Goal: Task Accomplishment & Management: Manage account settings

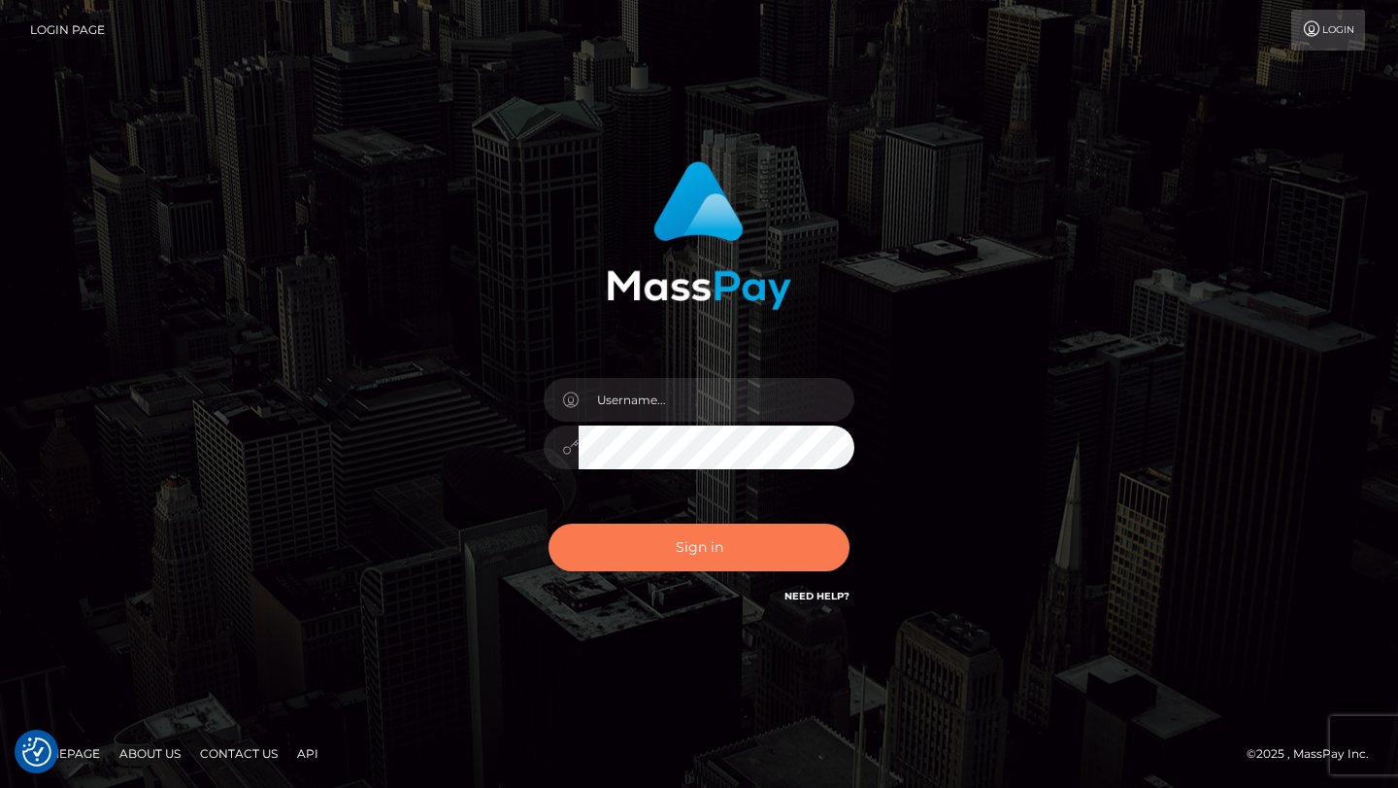
click at [700, 562] on button "Sign in" at bounding box center [699, 547] width 301 height 48
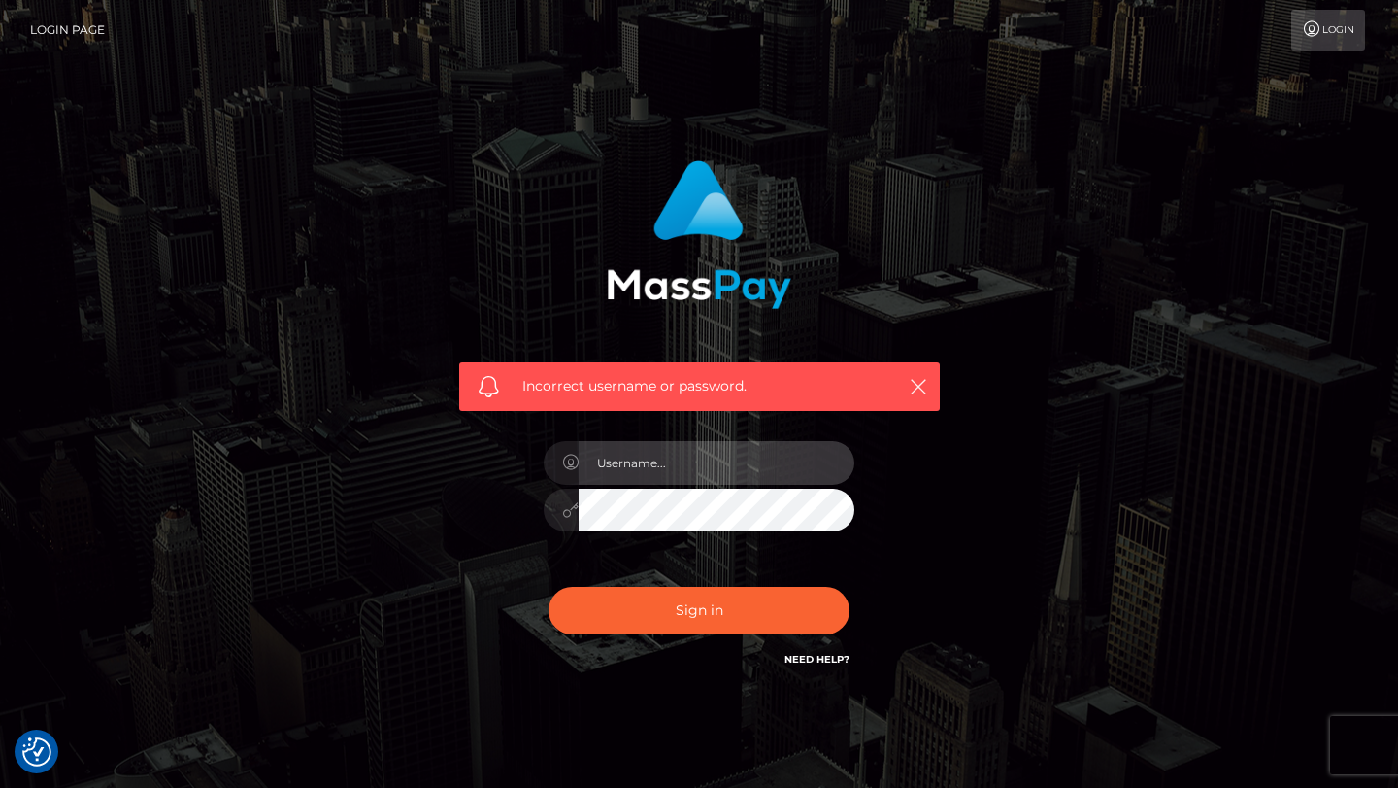
click at [673, 470] on input "text" at bounding box center [717, 463] width 276 height 44
type input "tyler.gig"
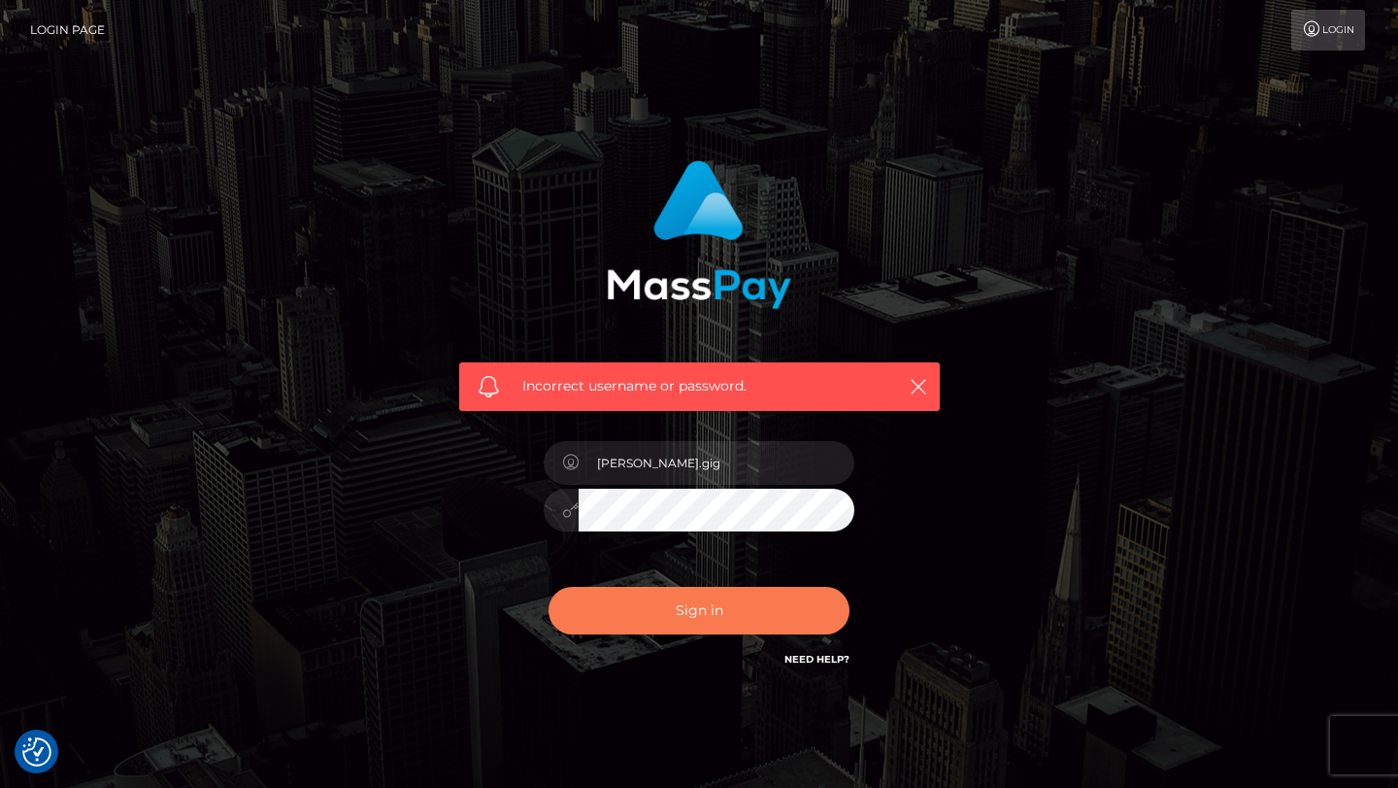
click at [737, 605] on button "Sign in" at bounding box center [699, 611] width 301 height 48
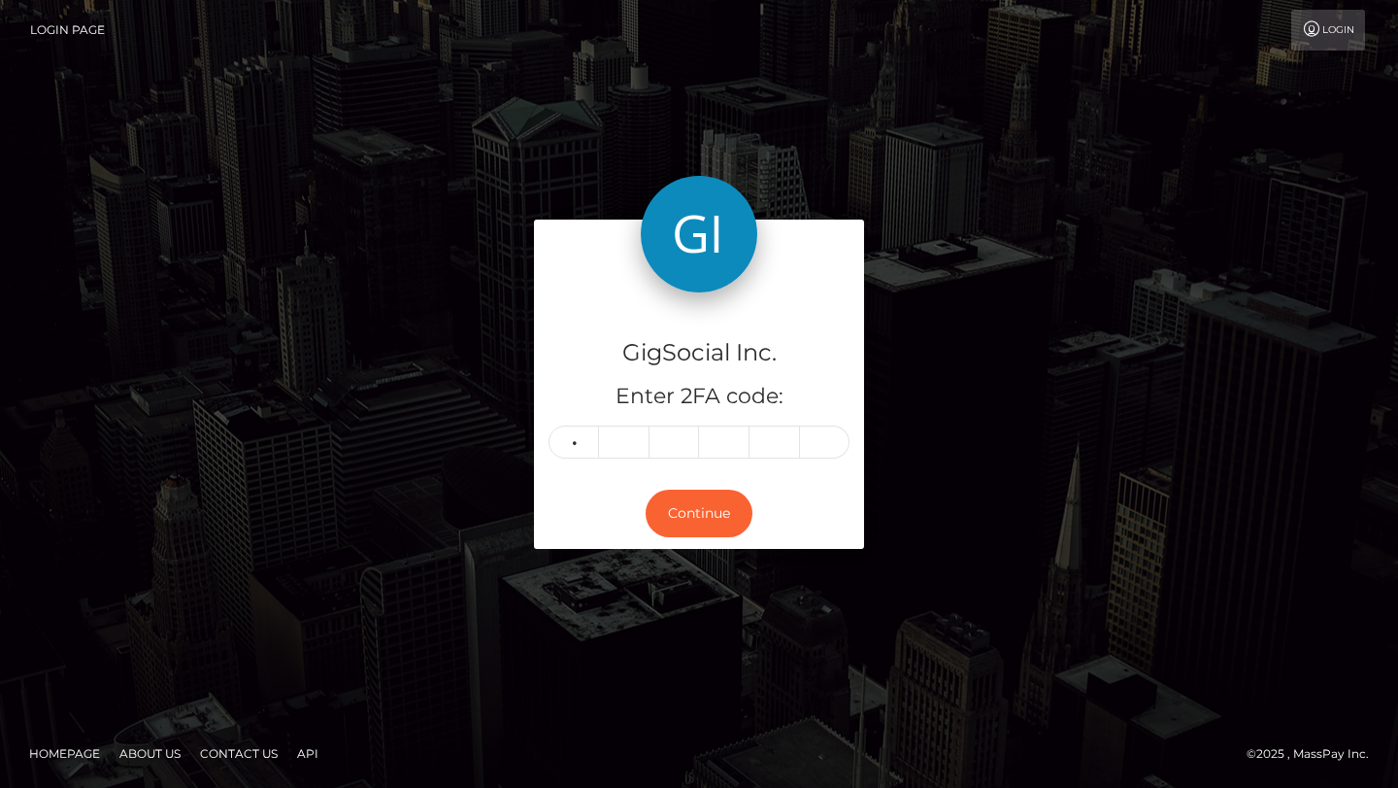
type input "9"
type input "6"
type input "3"
type input "6"
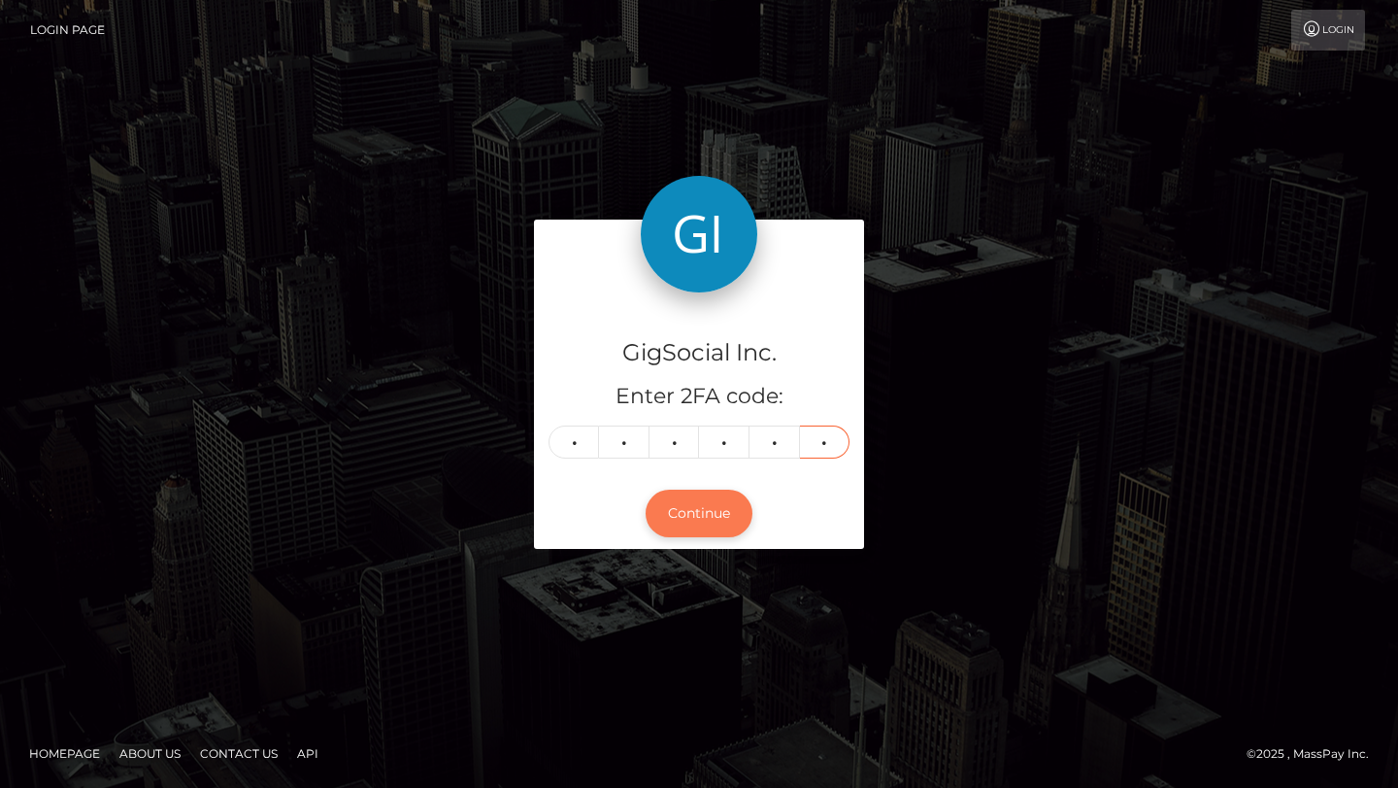
type input "3"
click at [687, 515] on button "Continue" at bounding box center [699, 513] width 107 height 48
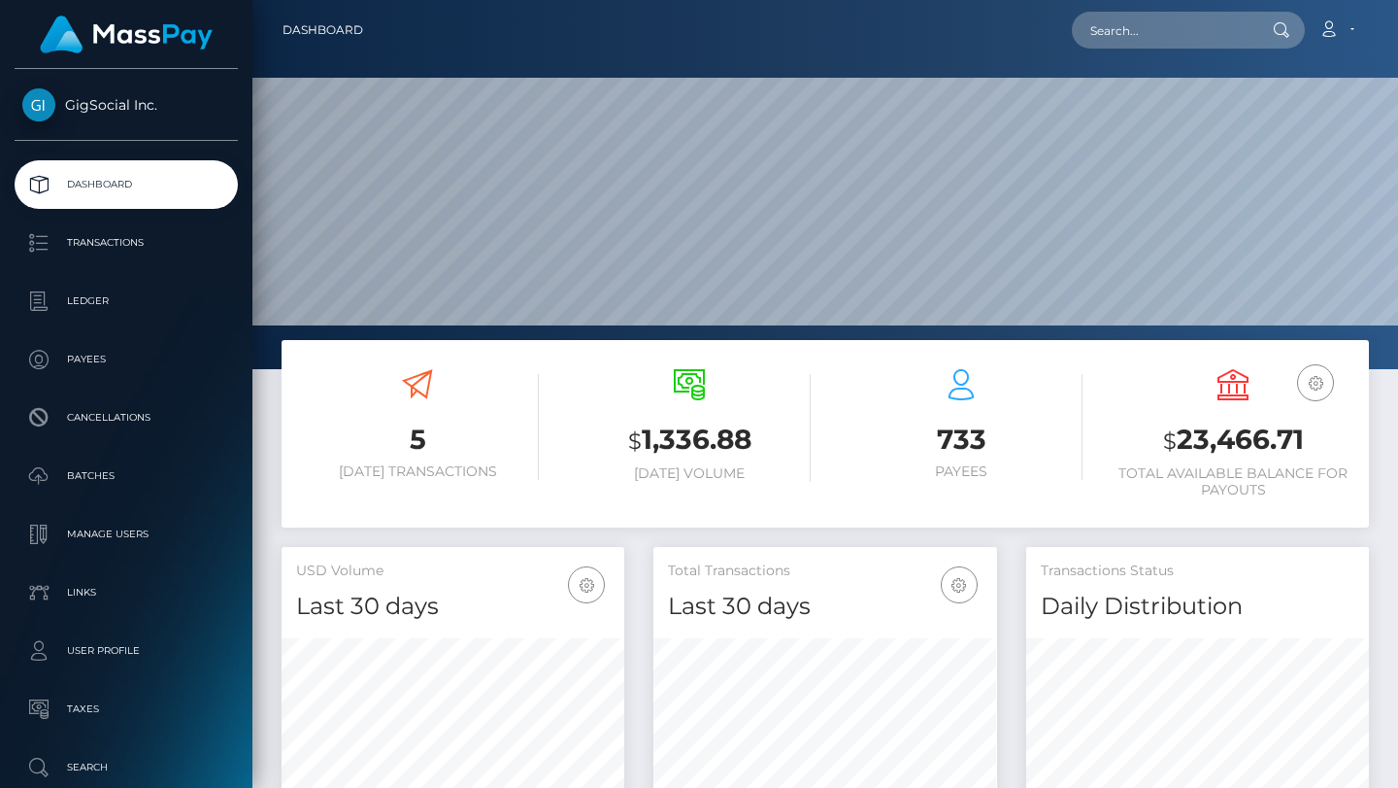
scroll to position [344, 343]
click at [1161, 39] on input "text" at bounding box center [1163, 30] width 183 height 37
paste input "maddiehowell7@gmail.com"
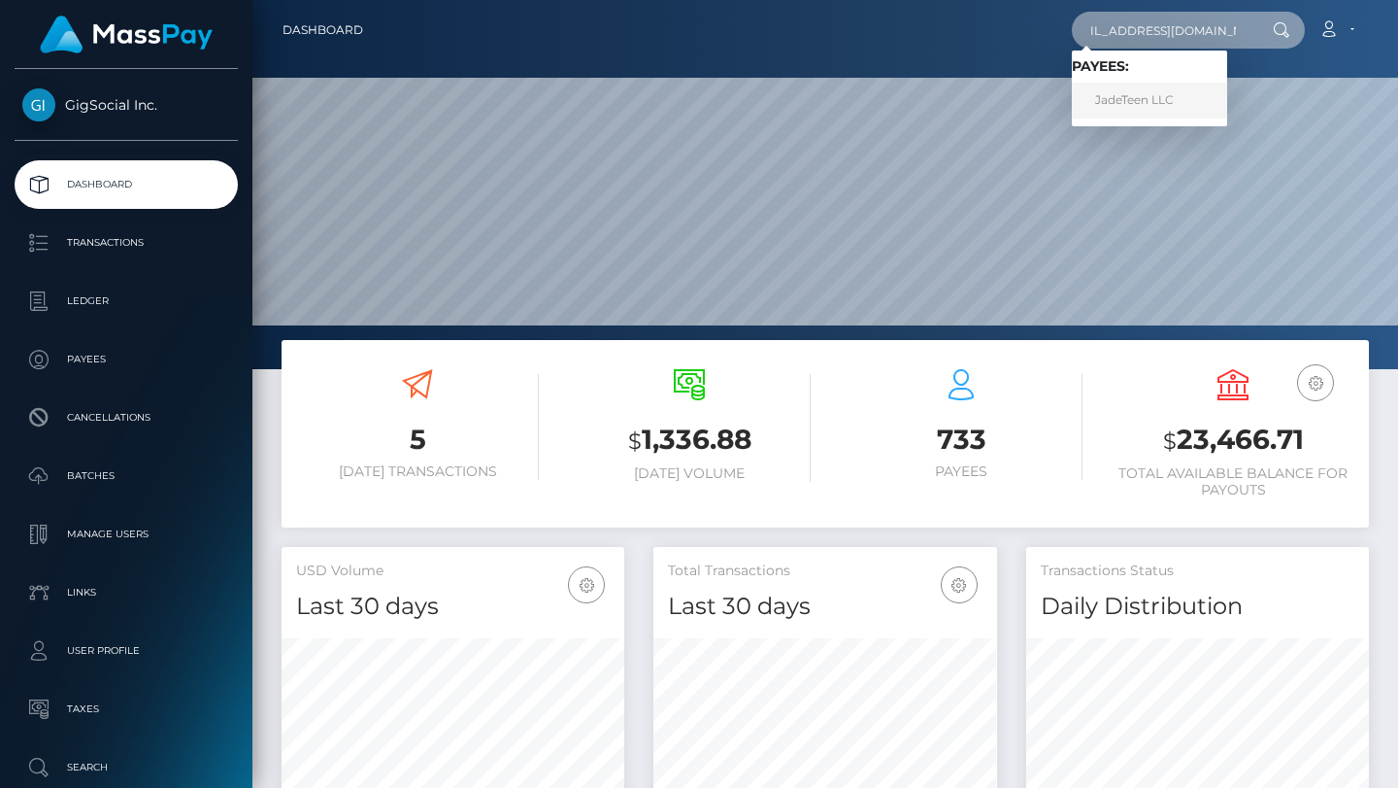
type input "maddiehowell7@gmail.com"
click at [1160, 105] on link "JadeTeen LLC" at bounding box center [1149, 101] width 155 height 36
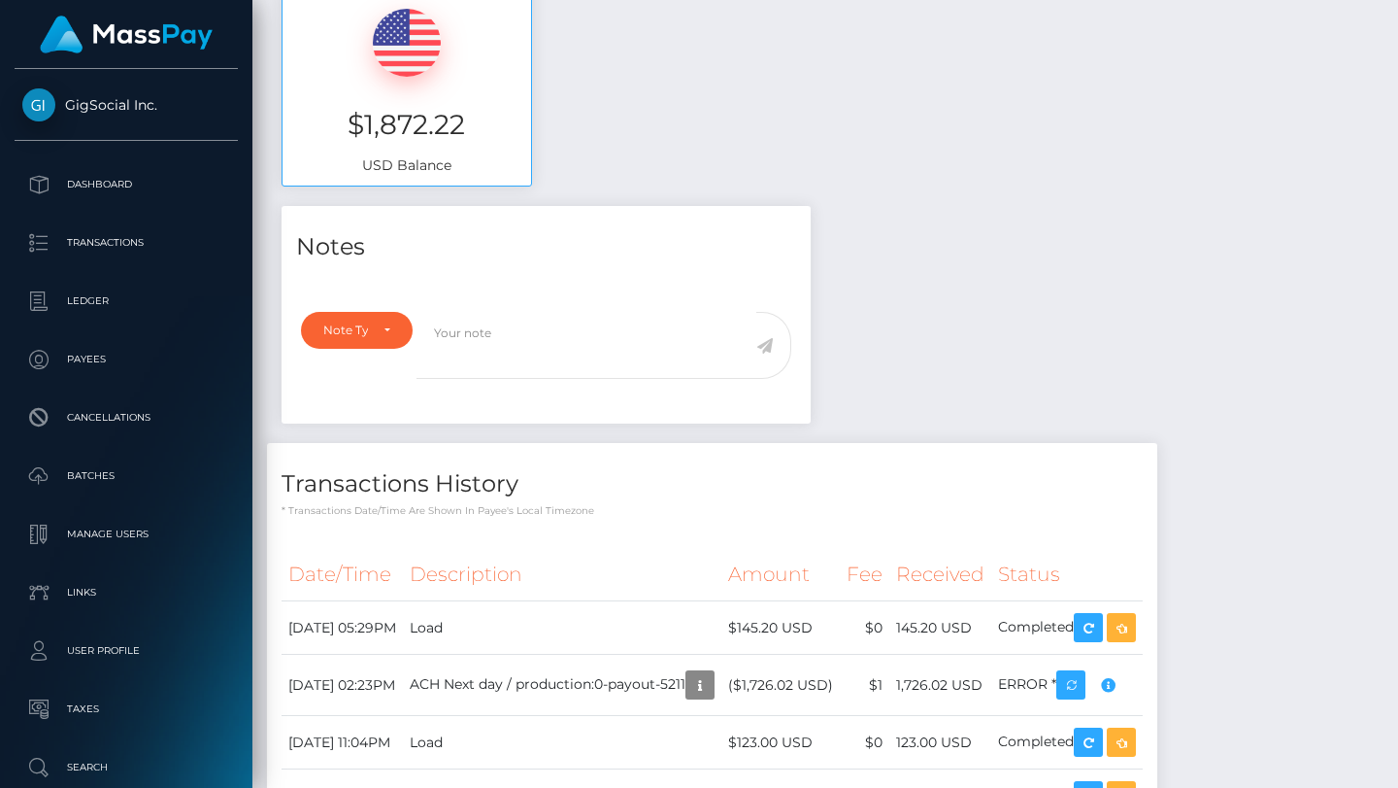
scroll to position [927, 0]
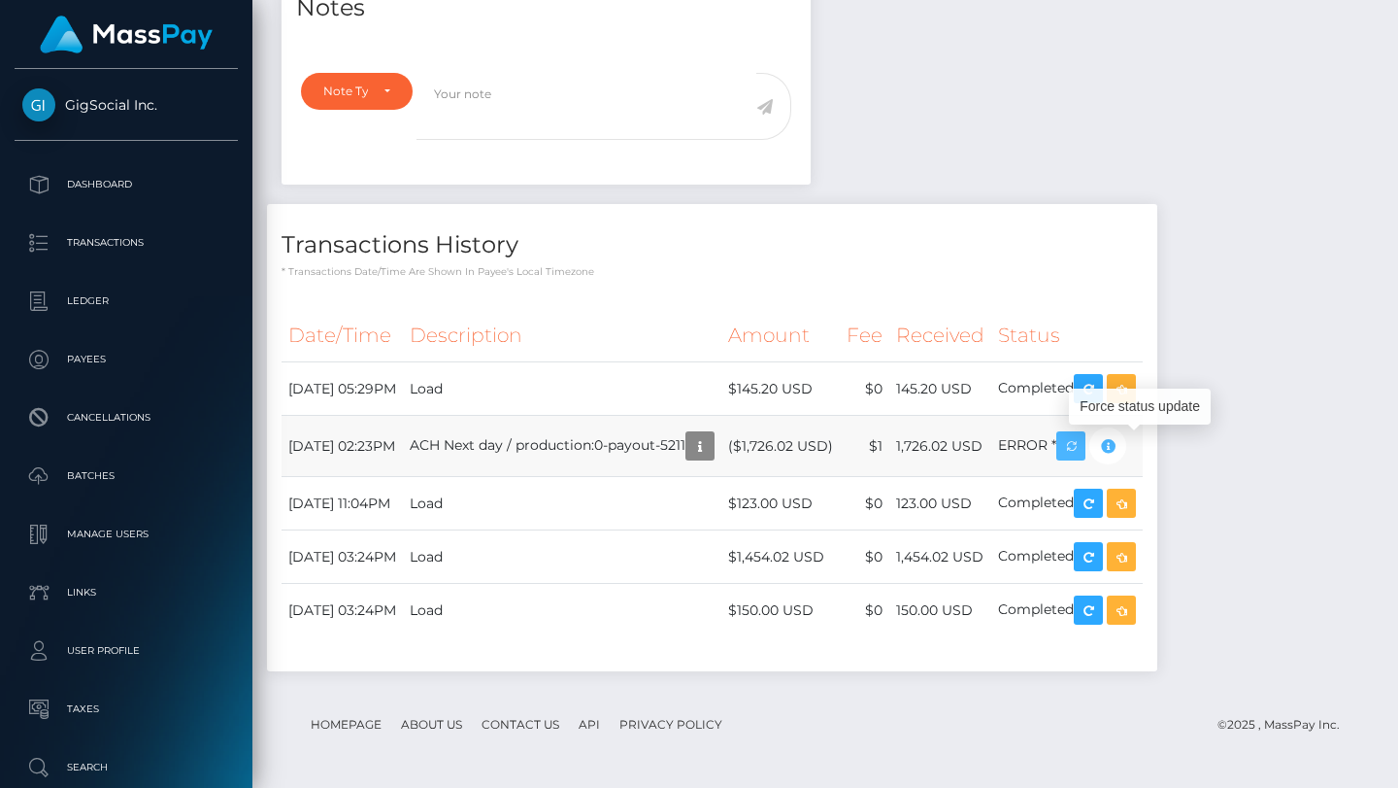
drag, startPoint x: 1135, startPoint y: 443, endPoint x: 1167, endPoint y: 446, distance: 32.2
click at [1083, 443] on icon "button" at bounding box center [1070, 446] width 23 height 24
click at [1120, 446] on icon "button" at bounding box center [1107, 446] width 23 height 24
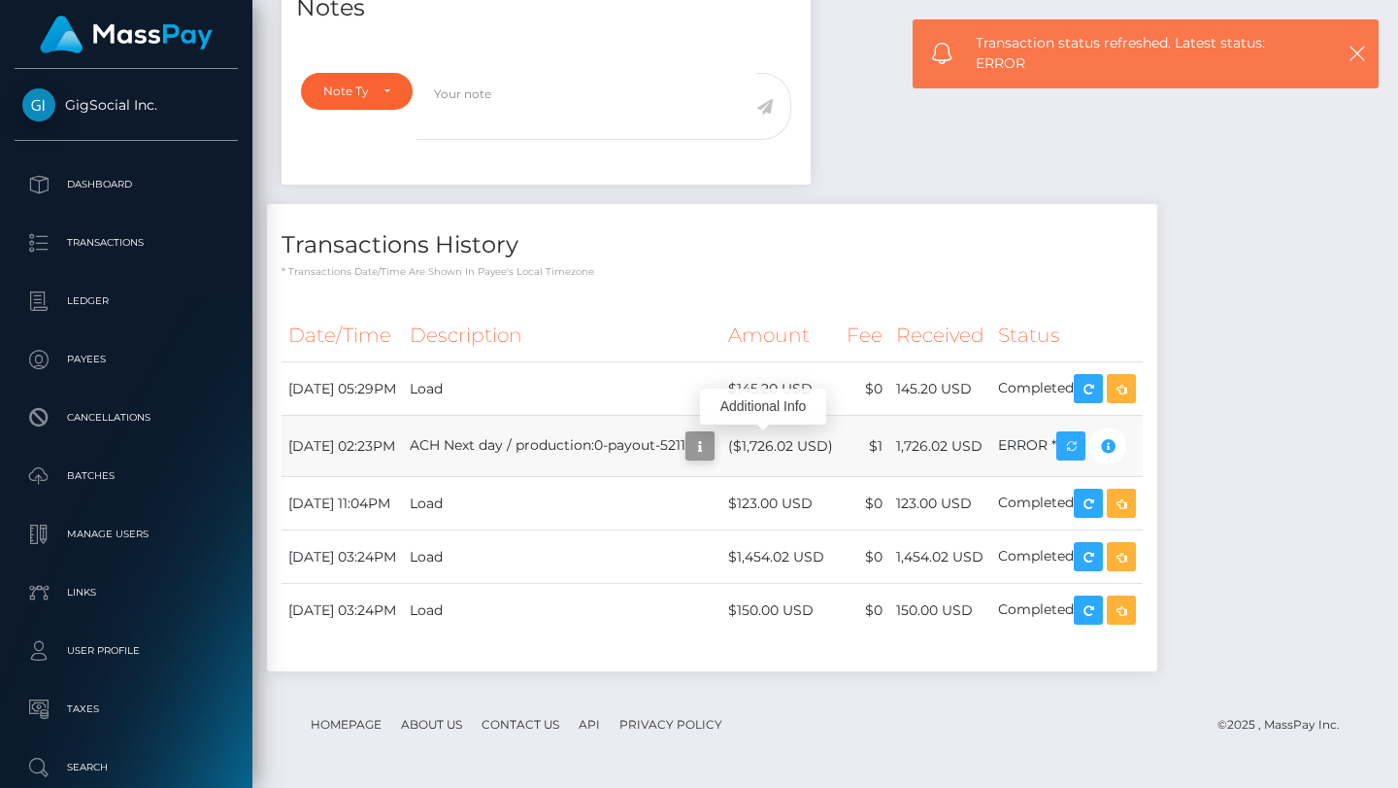
click at [712, 439] on icon "button" at bounding box center [699, 446] width 23 height 24
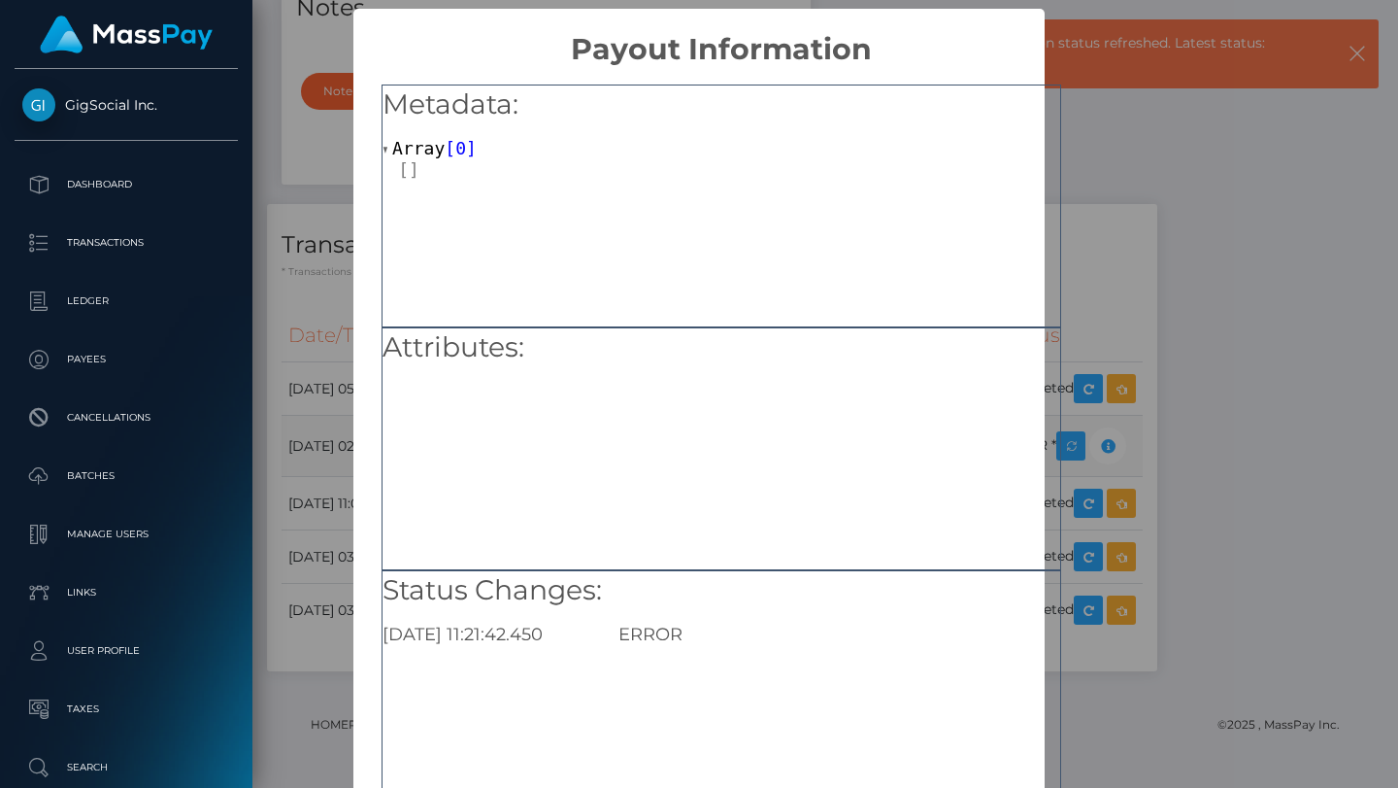
scroll to position [136, 0]
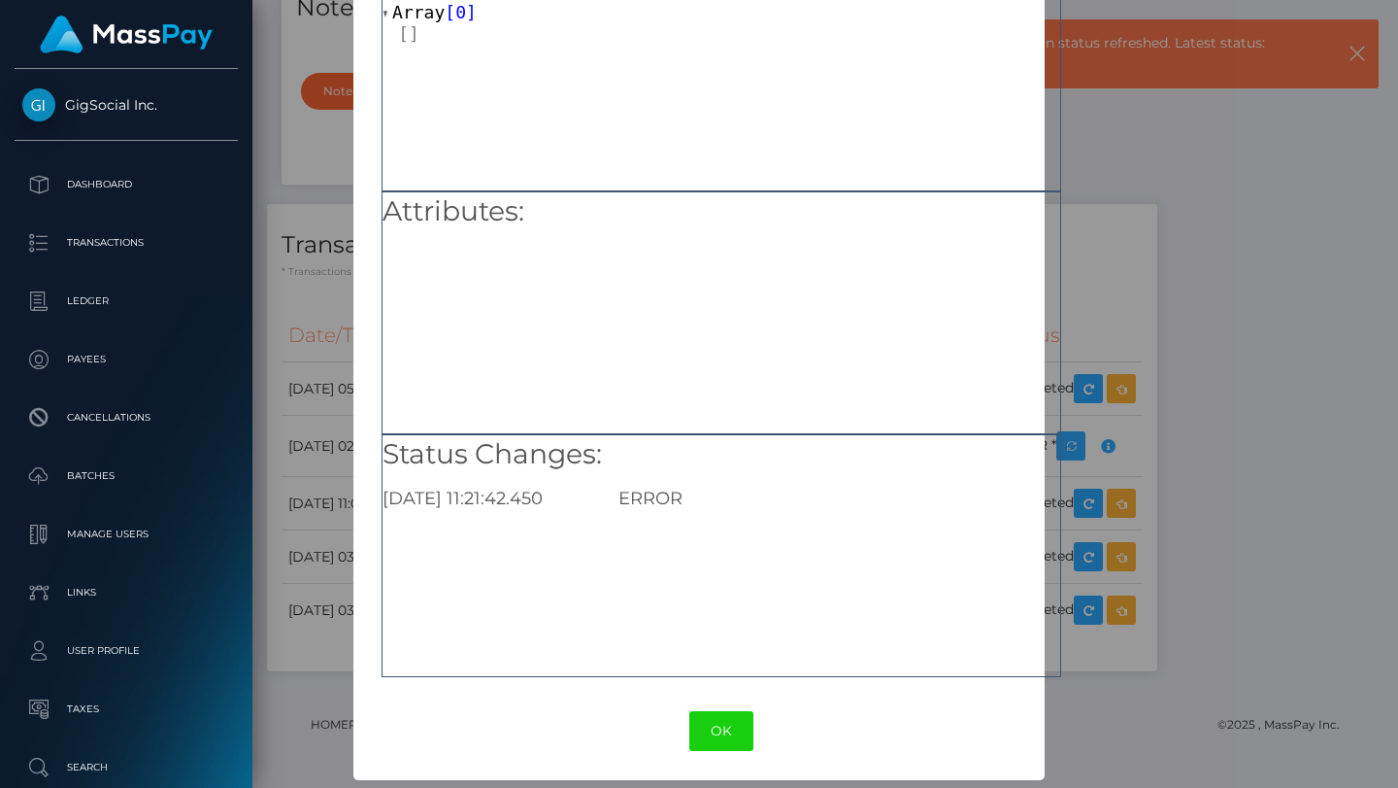
click at [1090, 325] on div "× Payout Information Metadata: Array [ 0 ] Attributes: Status Changes: 2025-08-…" at bounding box center [699, 394] width 1398 height 788
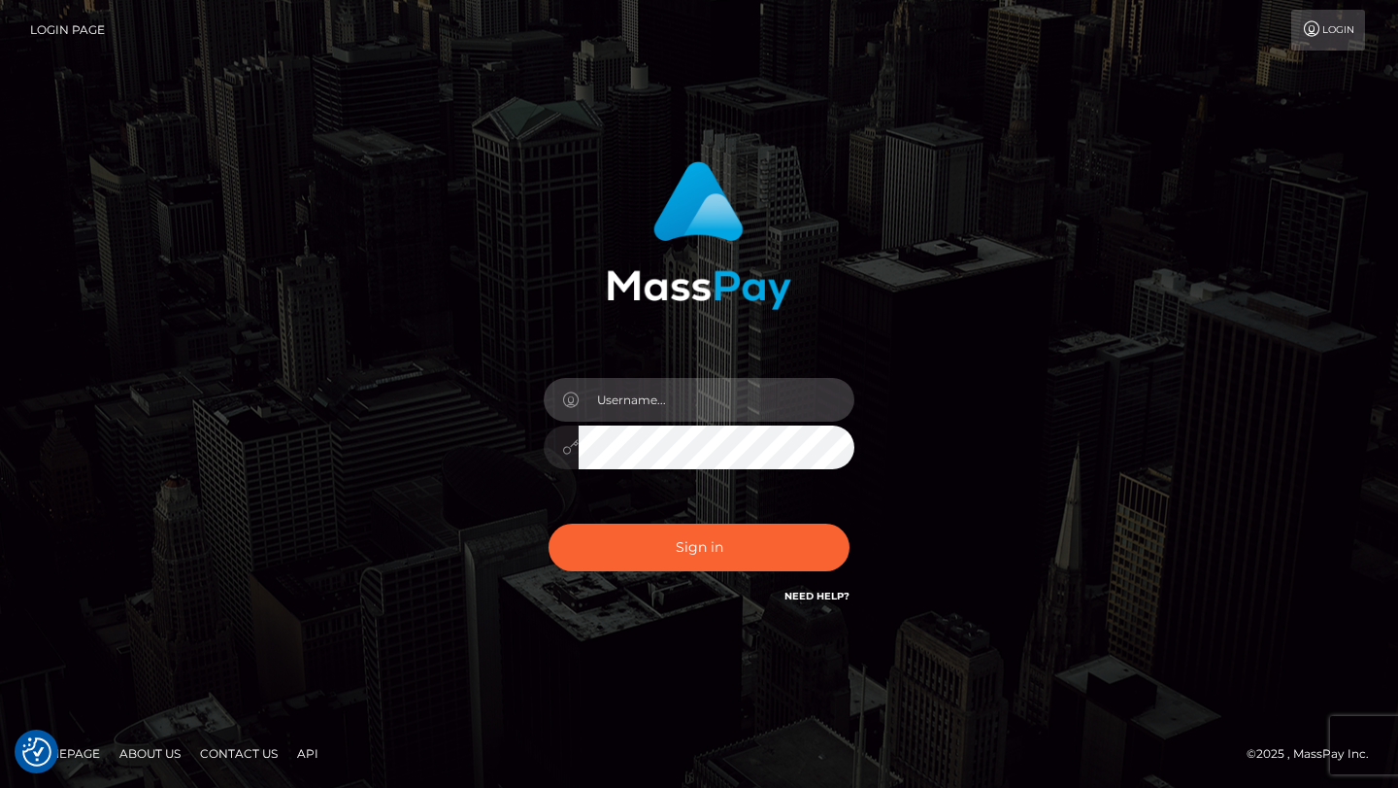
click at [760, 406] on input "text" at bounding box center [717, 400] width 276 height 44
type input "tyler.gig"
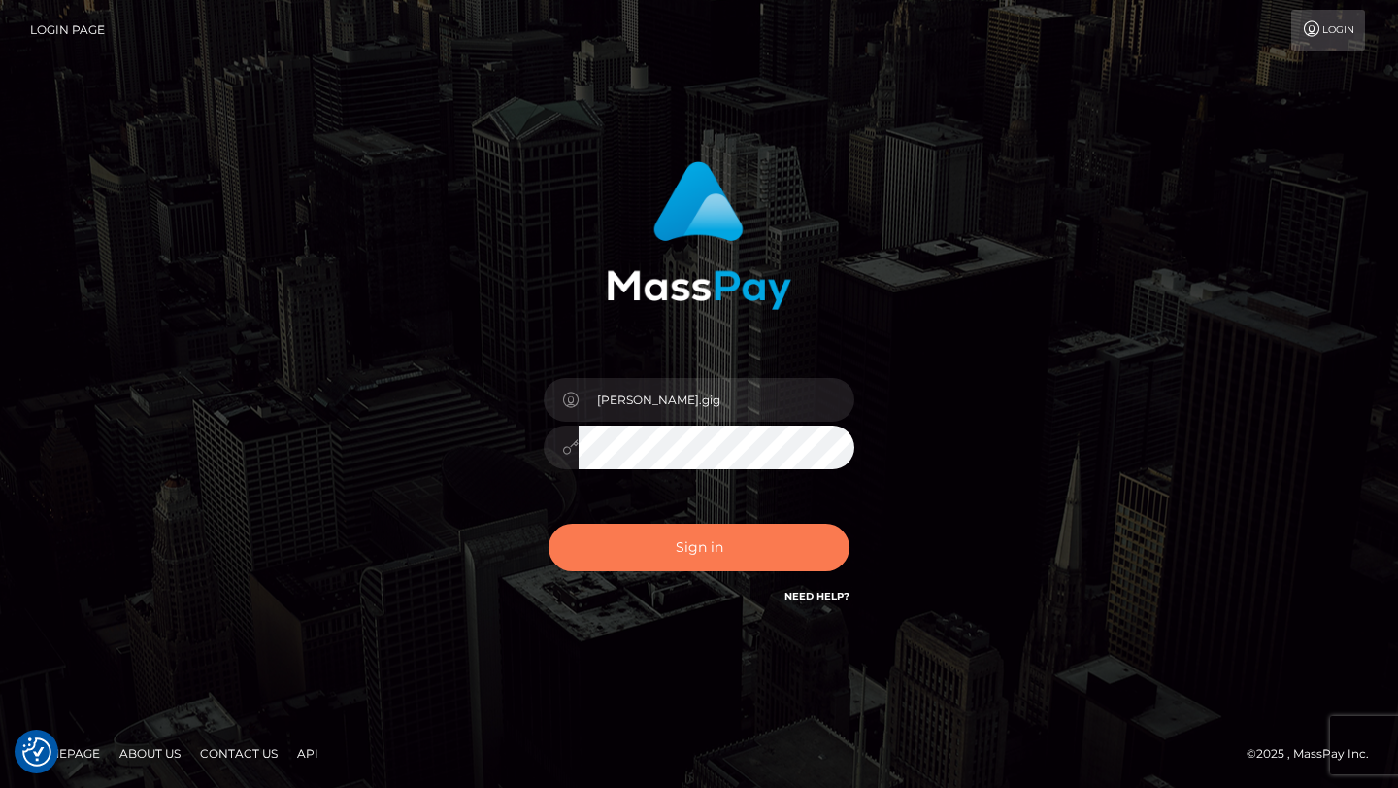
click at [650, 547] on button "Sign in" at bounding box center [699, 547] width 301 height 48
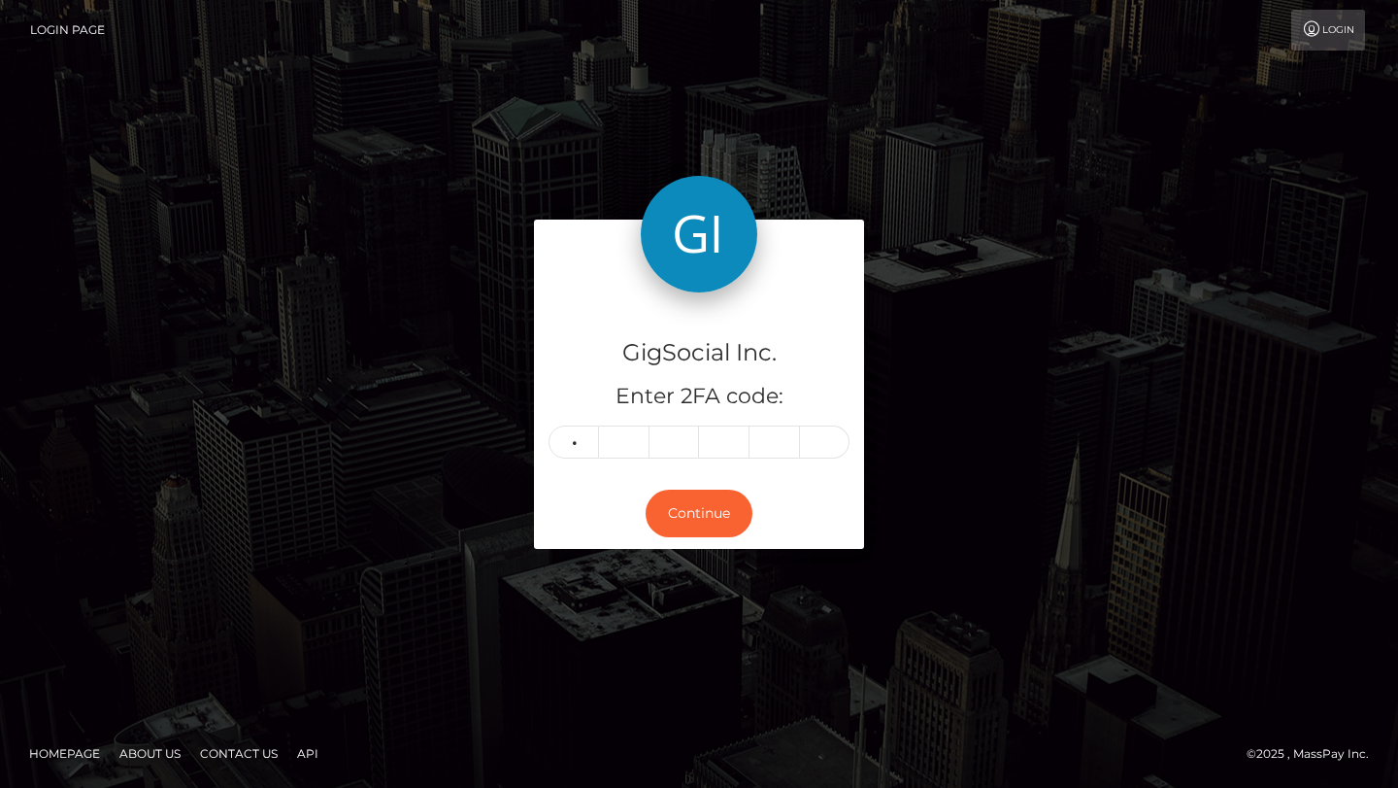
type input "2"
type input "9"
type input "2"
type input "5"
type input "1"
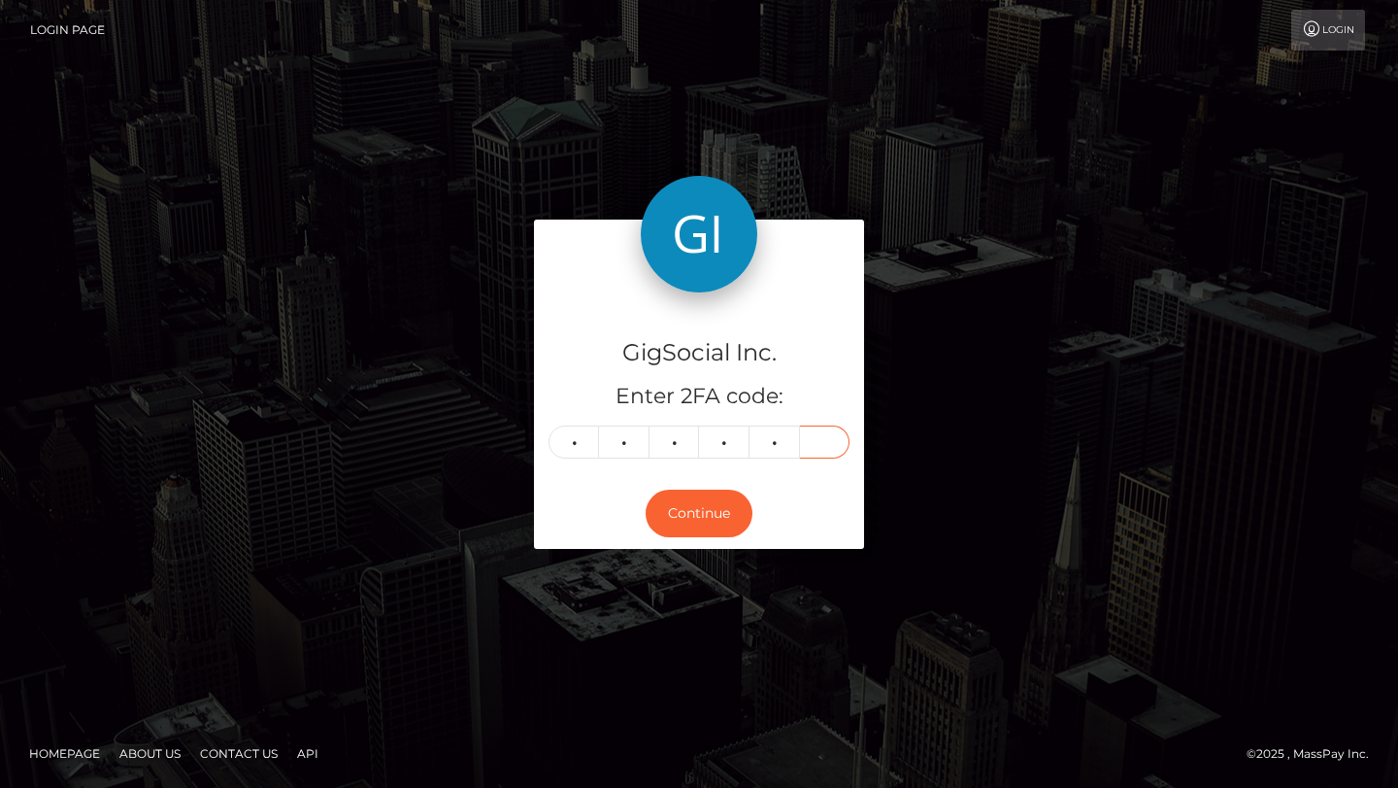
type input "7"
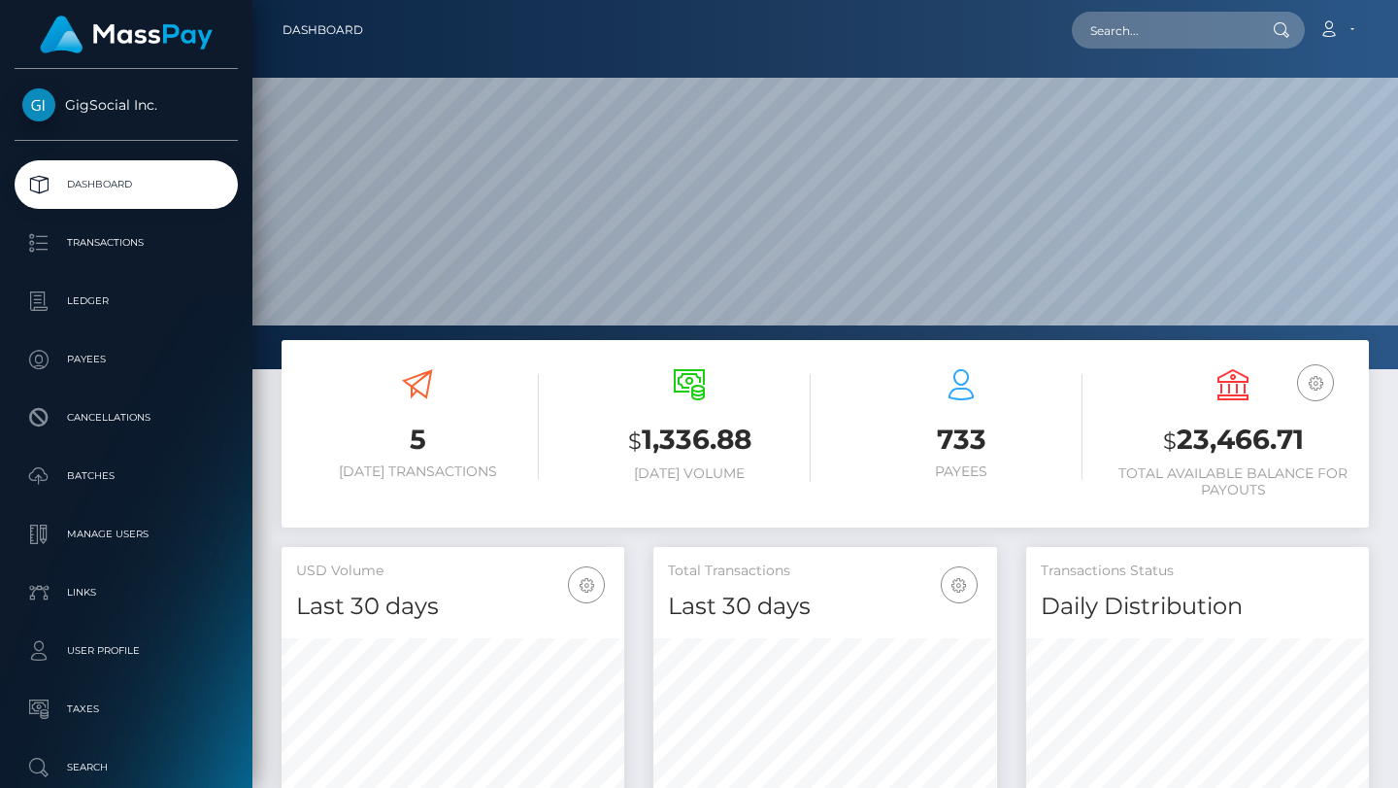
scroll to position [344, 343]
click at [1151, 33] on input "text" at bounding box center [1163, 30] width 183 height 37
paste input "[EMAIL_ADDRESS][DOMAIN_NAME]"
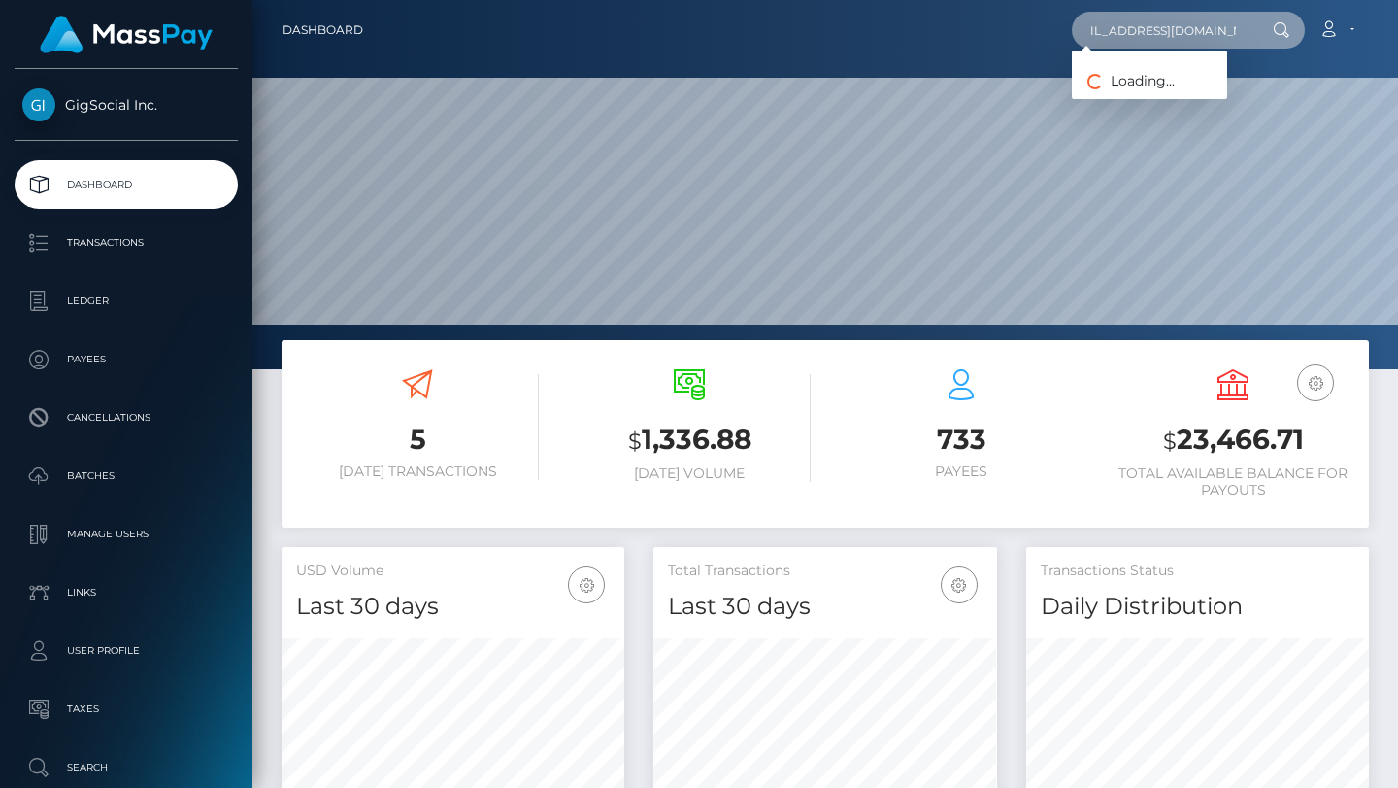
type input "[EMAIL_ADDRESS][DOMAIN_NAME]"
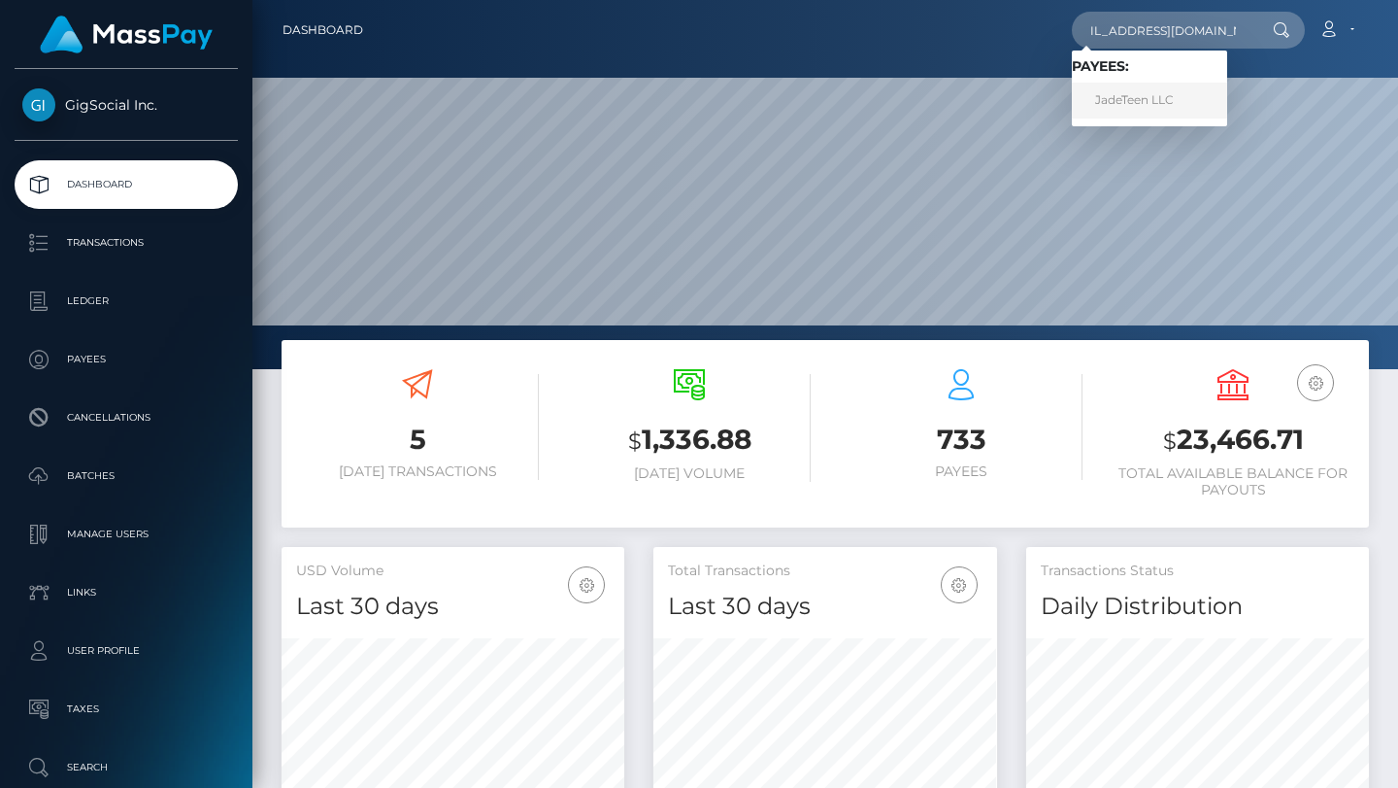
click at [1168, 90] on link "JadeTeen LLC" at bounding box center [1149, 101] width 155 height 36
